Goal: Task Accomplishment & Management: Manage account settings

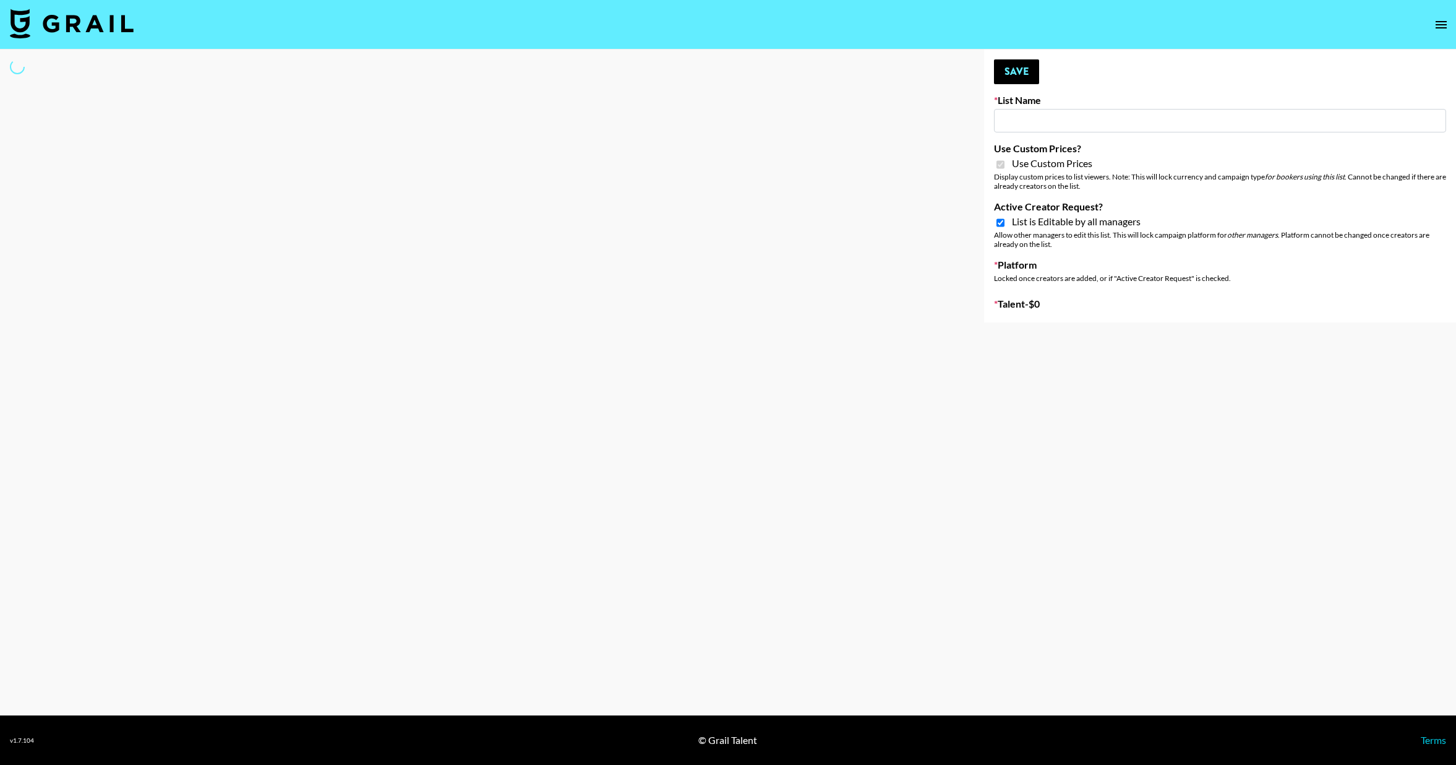
type input "Whallpro"
checkbox input "true"
select select "Brand"
type input "Flexispot"
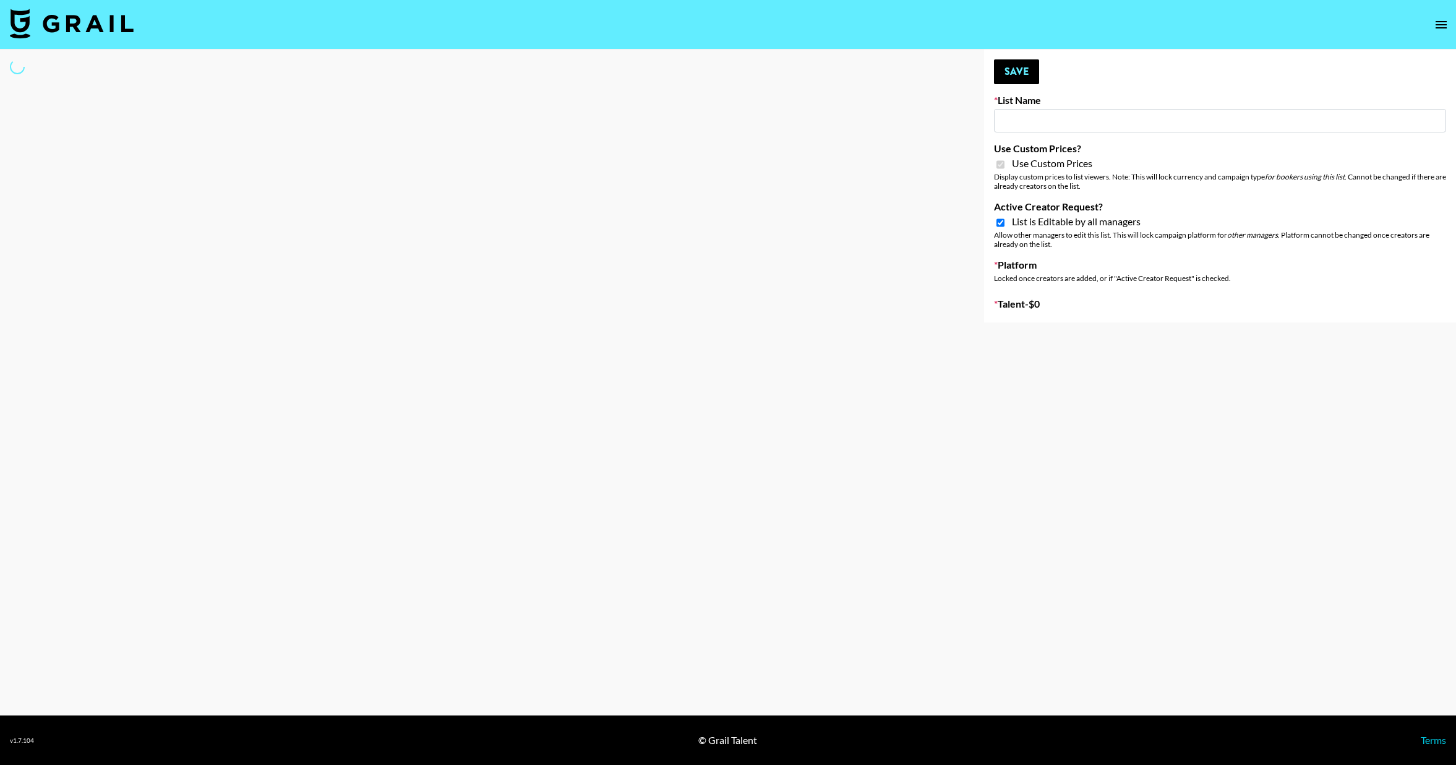
checkbox input "true"
select select "Brand"
type input "Skincare Opp - [GEOGRAPHIC_DATA]"
checkbox input "true"
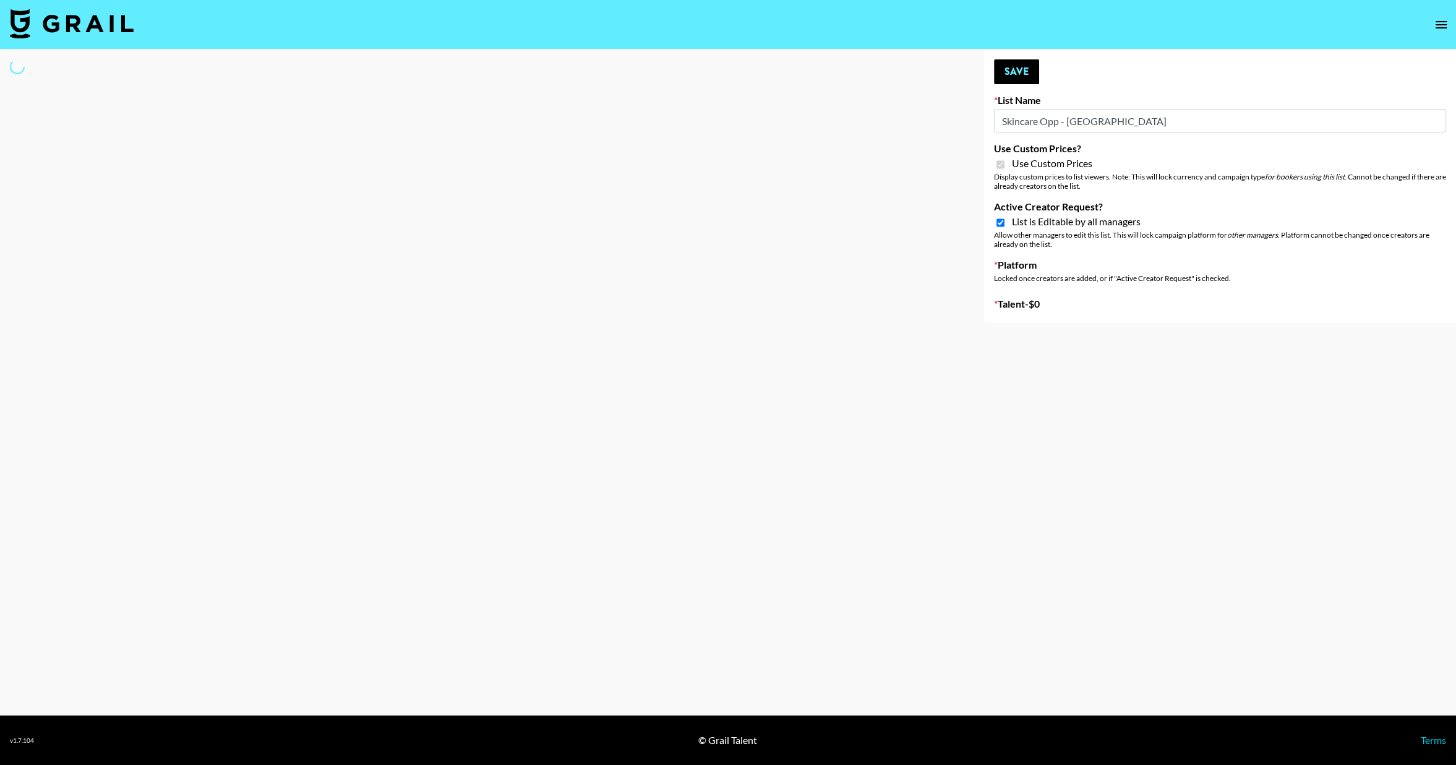
checkbox input "true"
select select "Brand"
type input "G4free"
checkbox input "true"
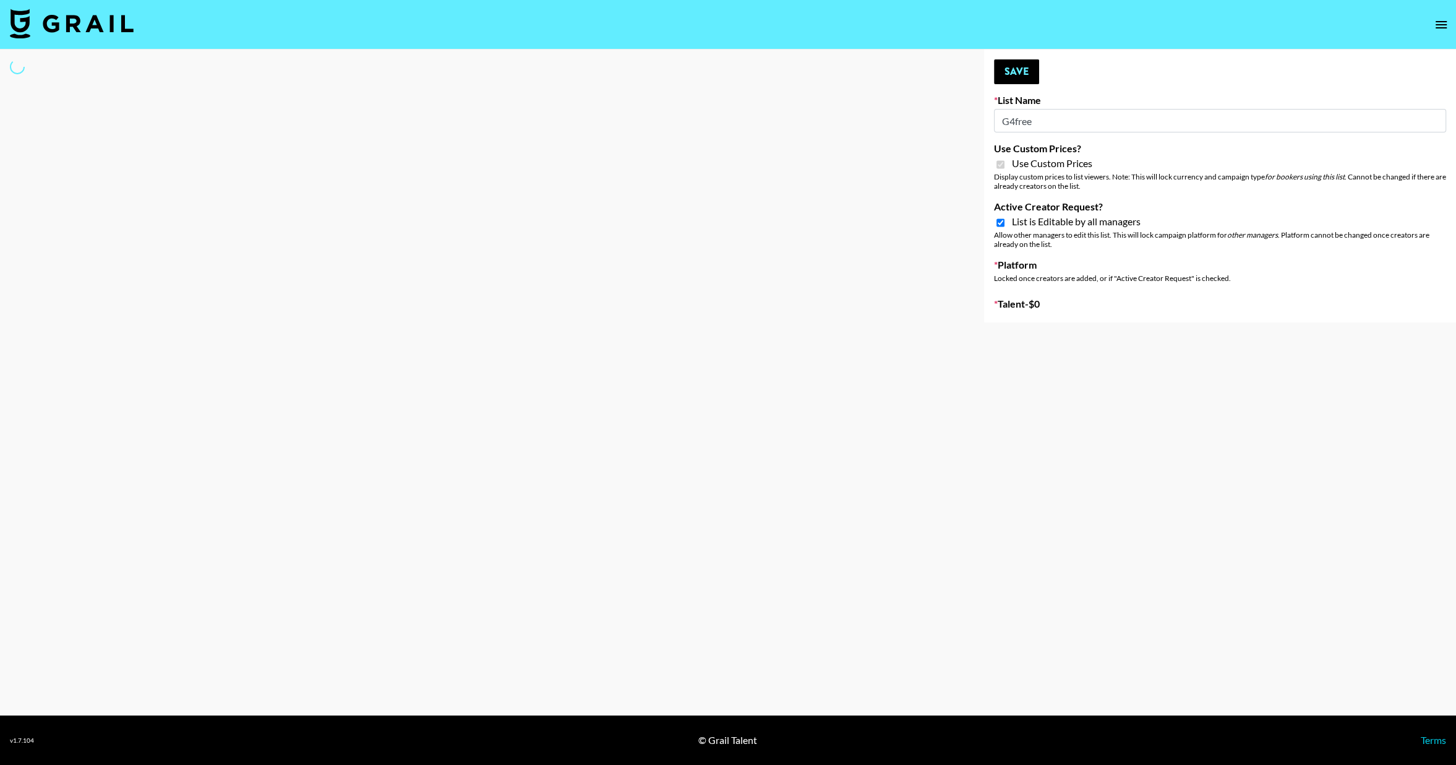
select select "Brand"
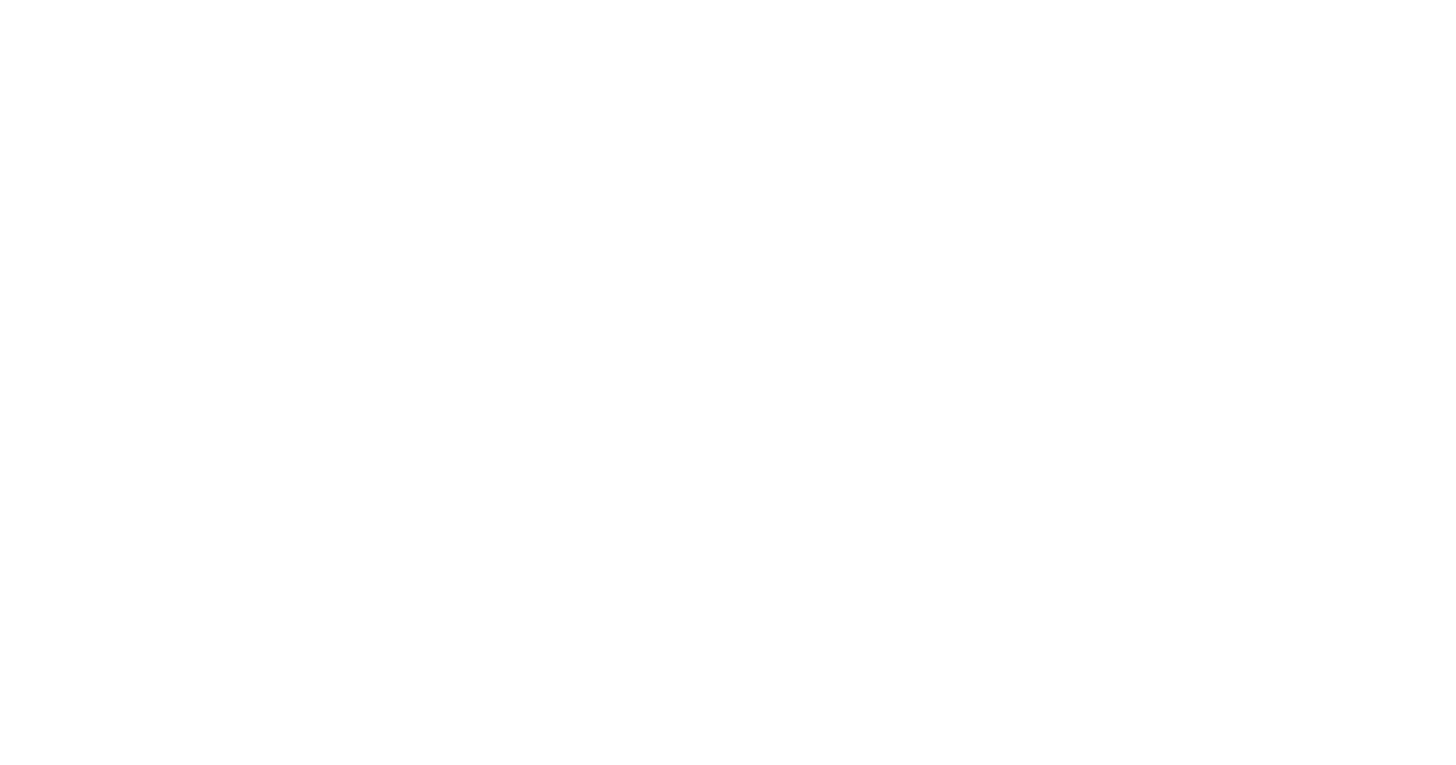
select select "Song"
